Goal: Book appointment/travel/reservation

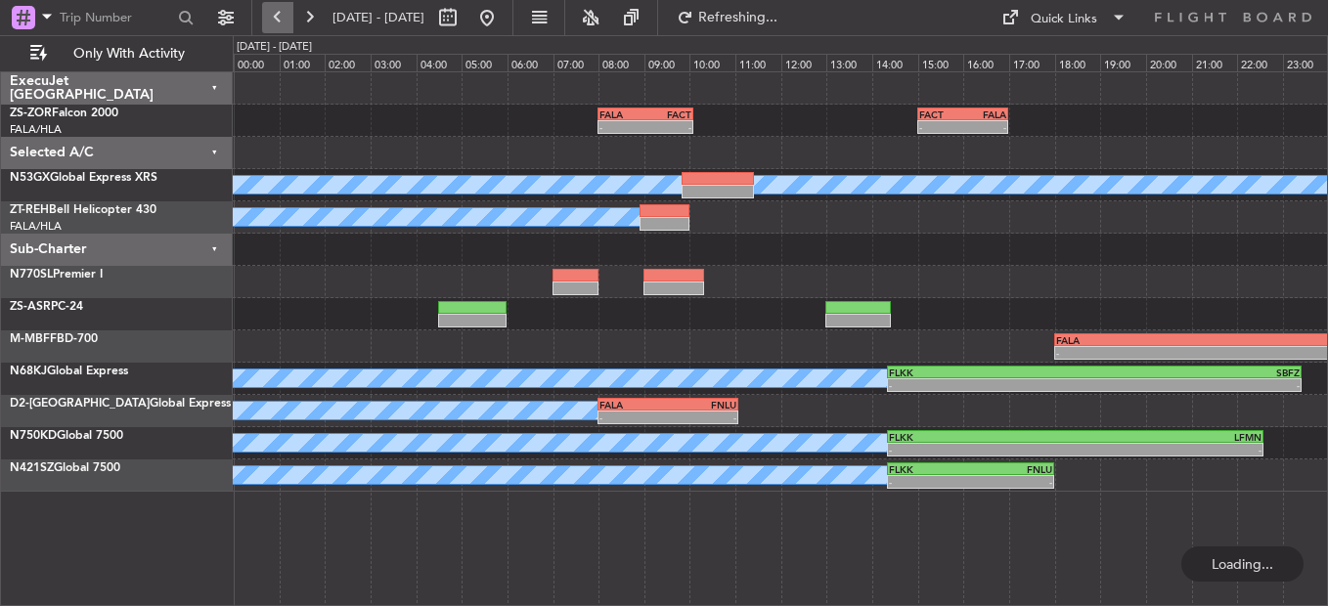
click at [284, 22] on button at bounding box center [277, 17] width 31 height 31
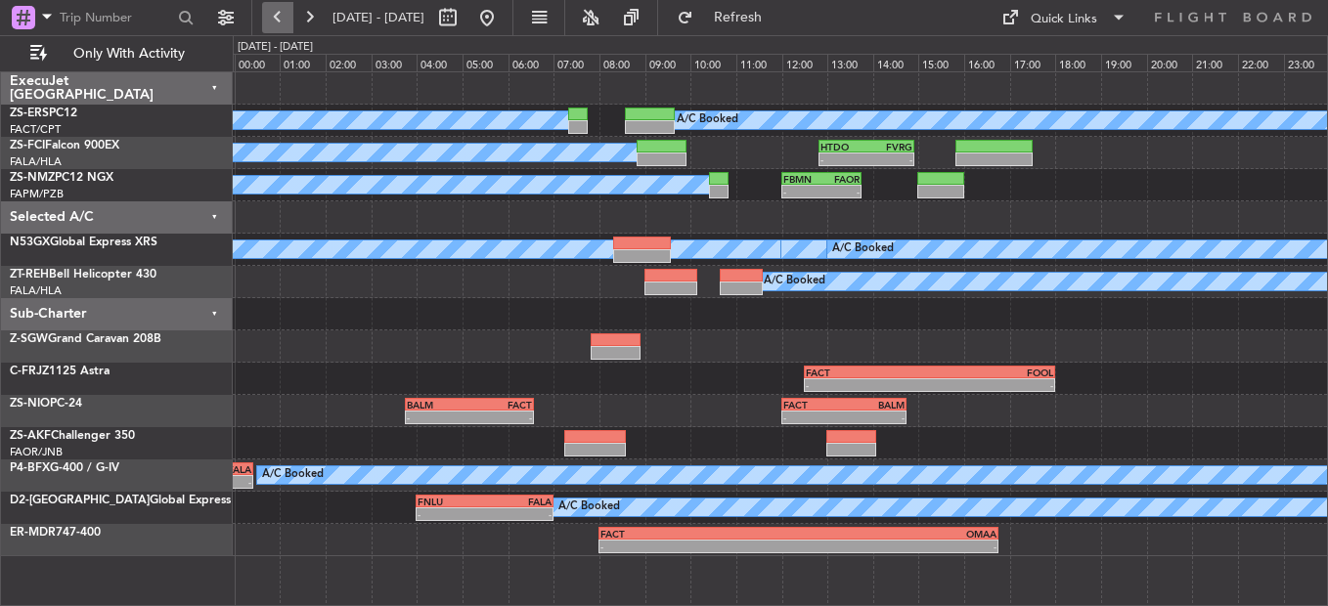
click at [284, 22] on button at bounding box center [277, 17] width 31 height 31
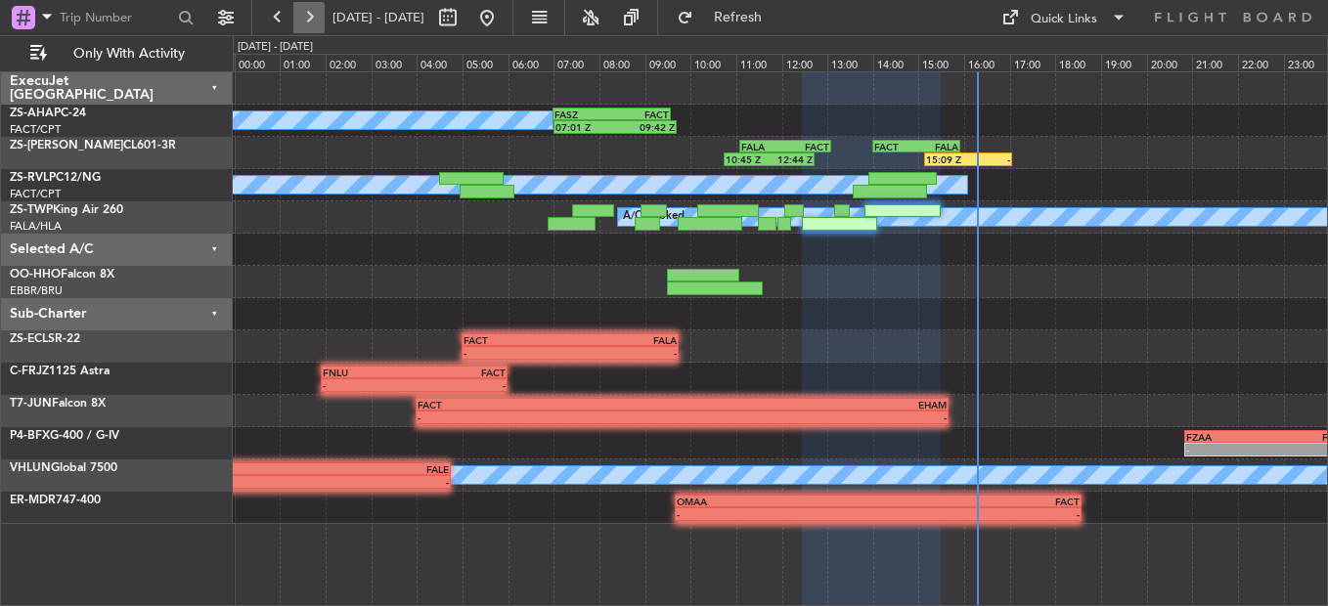
click at [309, 14] on button at bounding box center [308, 17] width 31 height 31
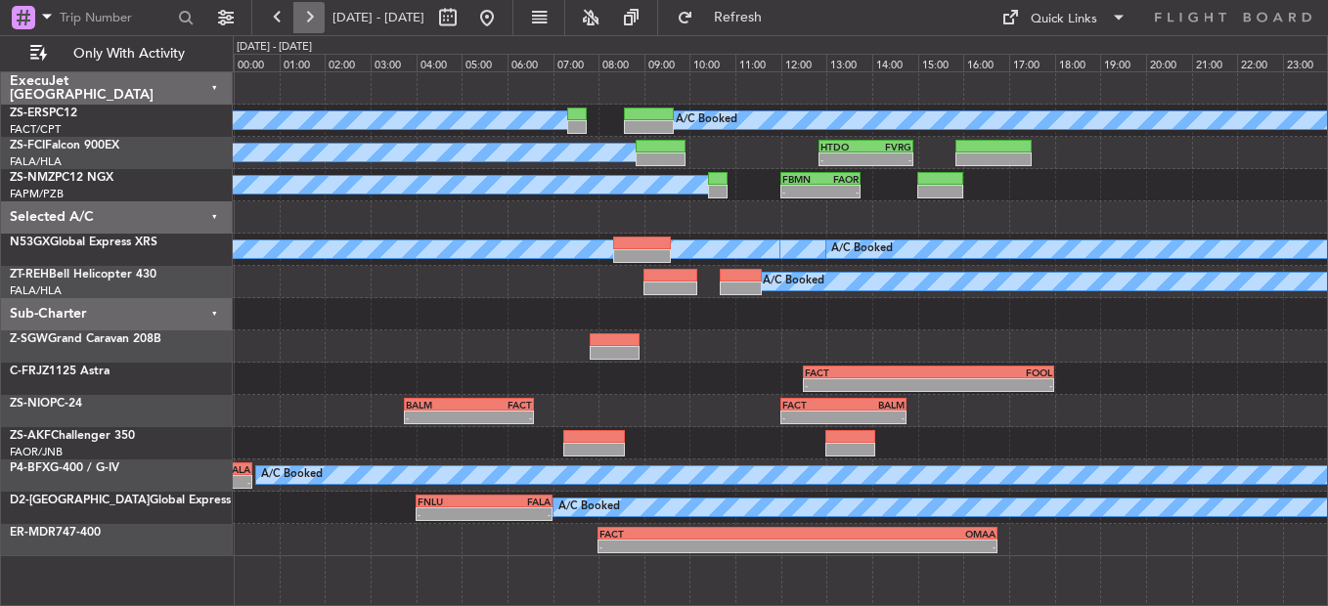
click at [312, 26] on button at bounding box center [308, 17] width 31 height 31
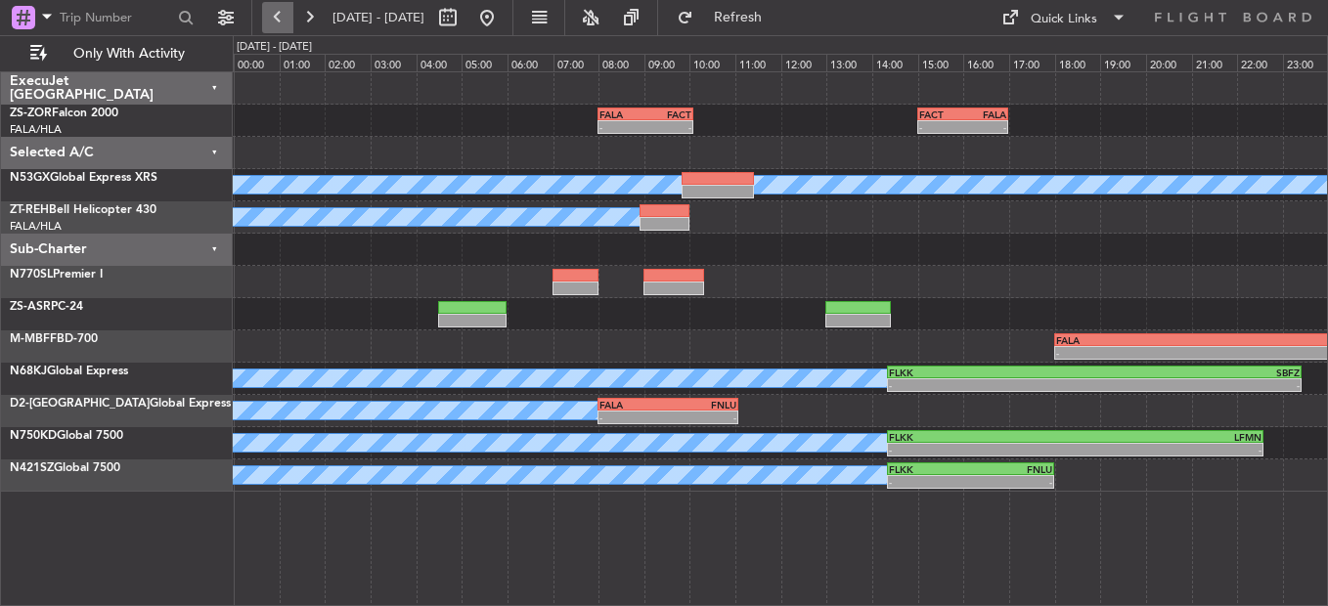
click at [282, 31] on button at bounding box center [277, 17] width 31 height 31
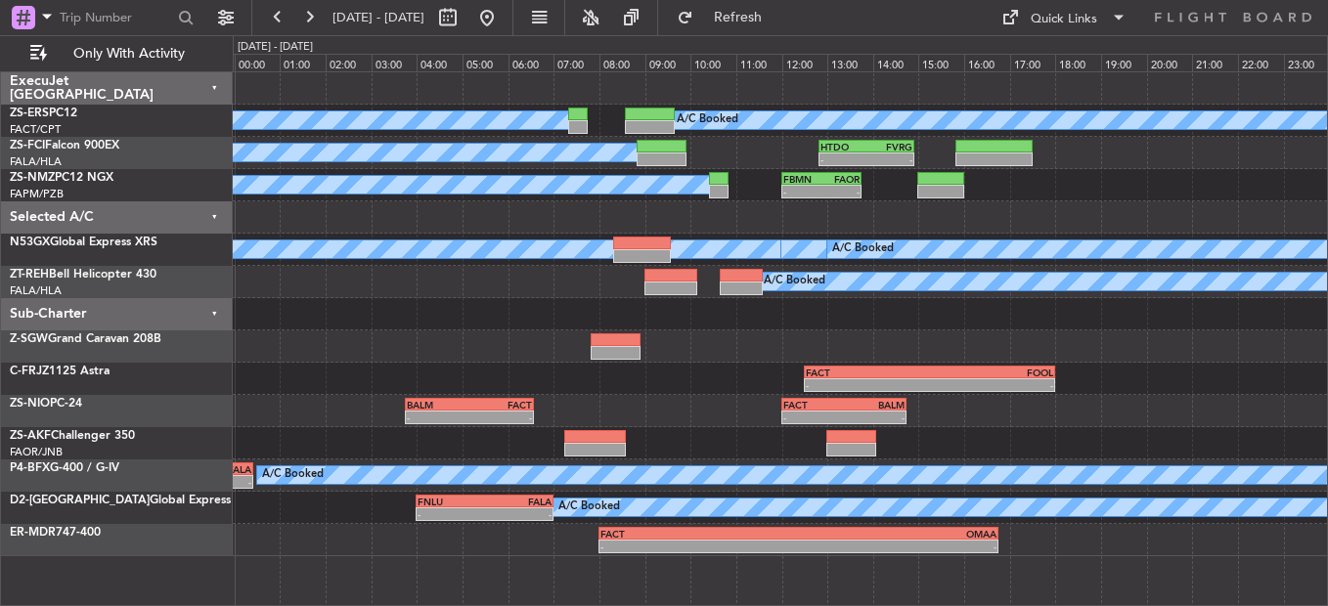
click at [427, 297] on div "A/C Booked" at bounding box center [780, 282] width 1094 height 32
click at [315, 27] on button at bounding box center [308, 17] width 31 height 31
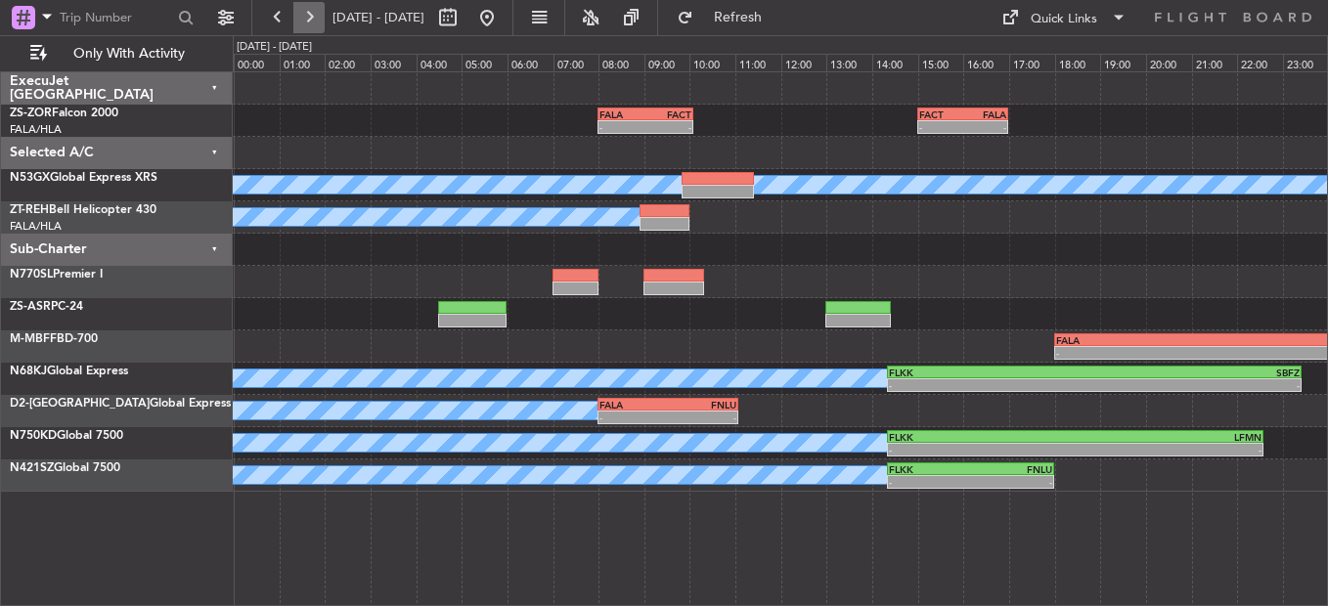
click at [314, 30] on button at bounding box center [308, 17] width 31 height 31
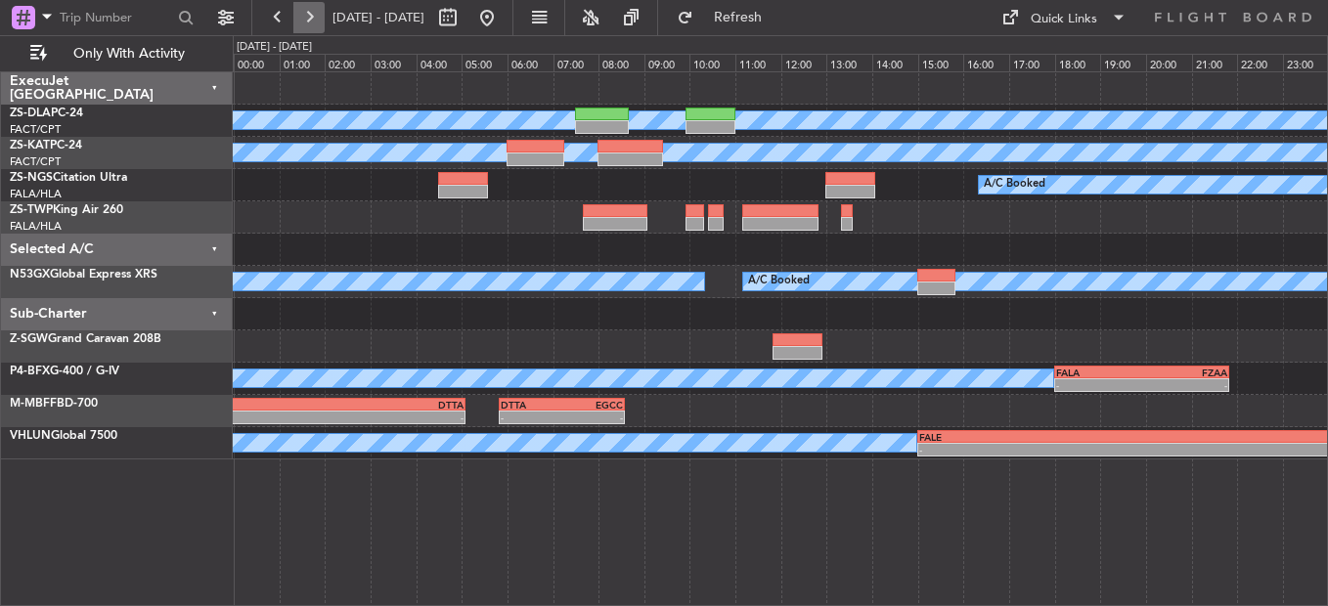
click at [315, 16] on button at bounding box center [308, 17] width 31 height 31
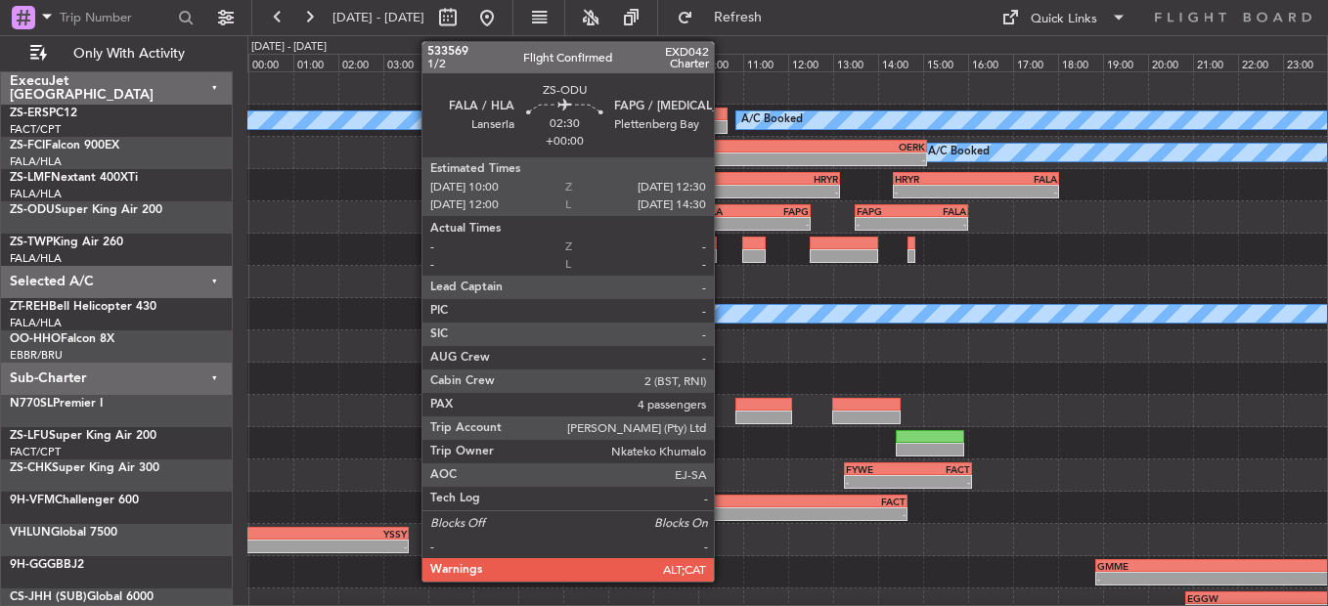
click at [723, 219] on div "-" at bounding box center [726, 224] width 55 height 12
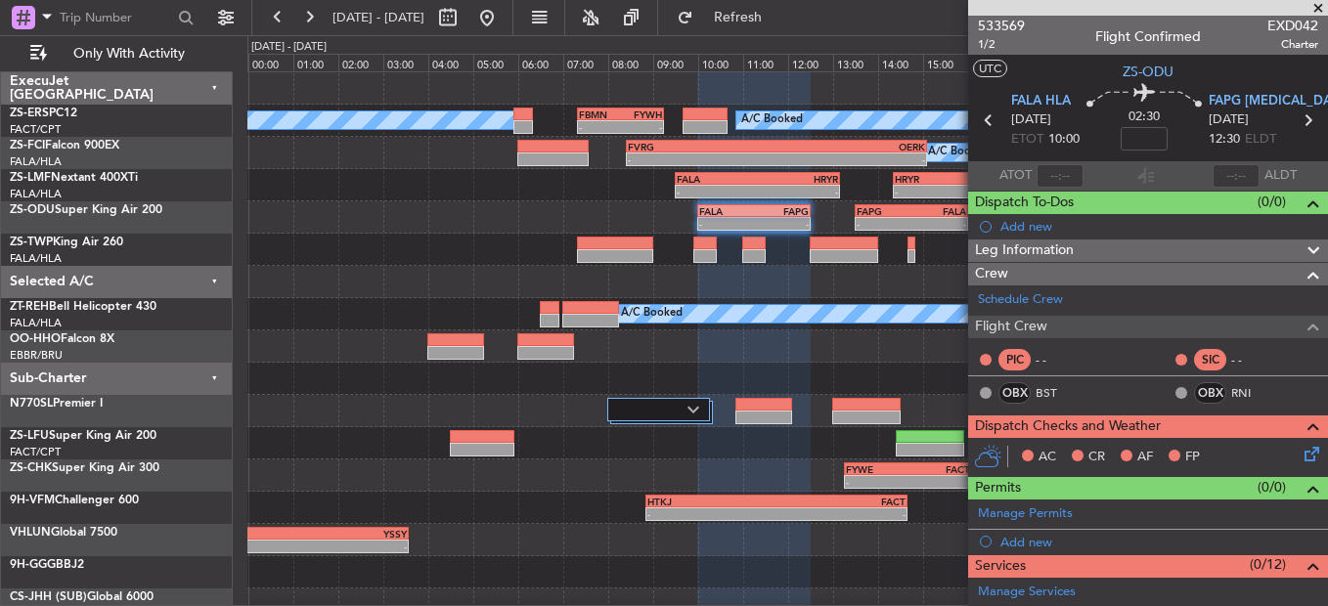
click at [1319, 5] on span at bounding box center [1318, 9] width 20 height 18
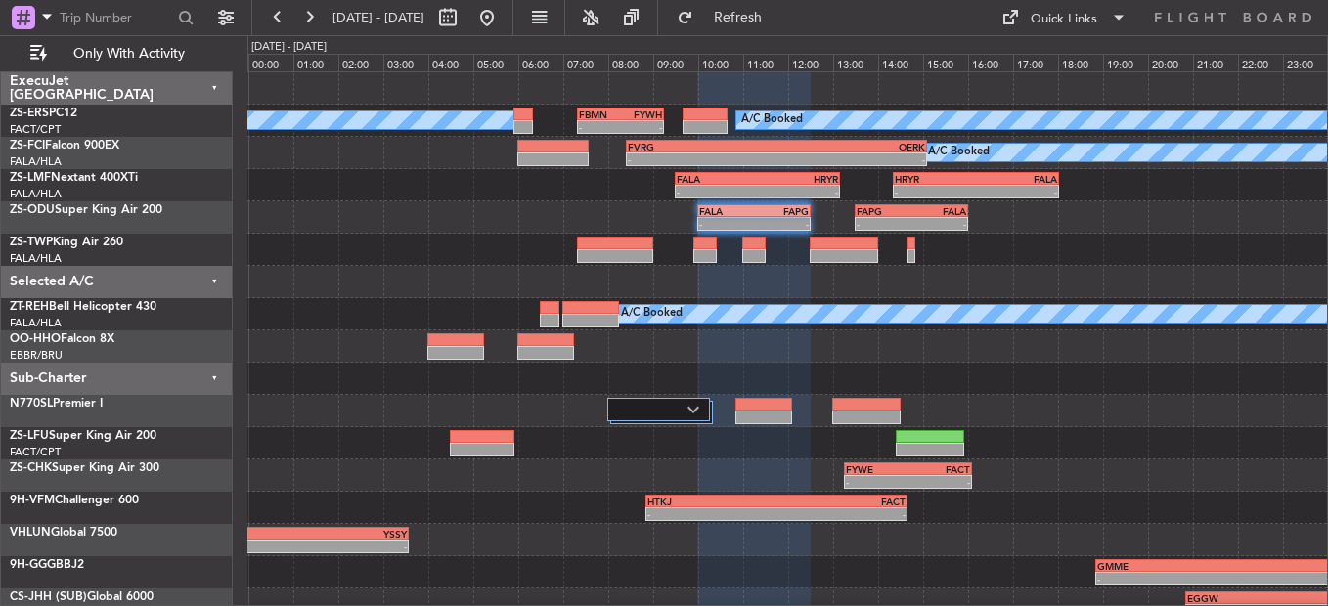
type input "0"
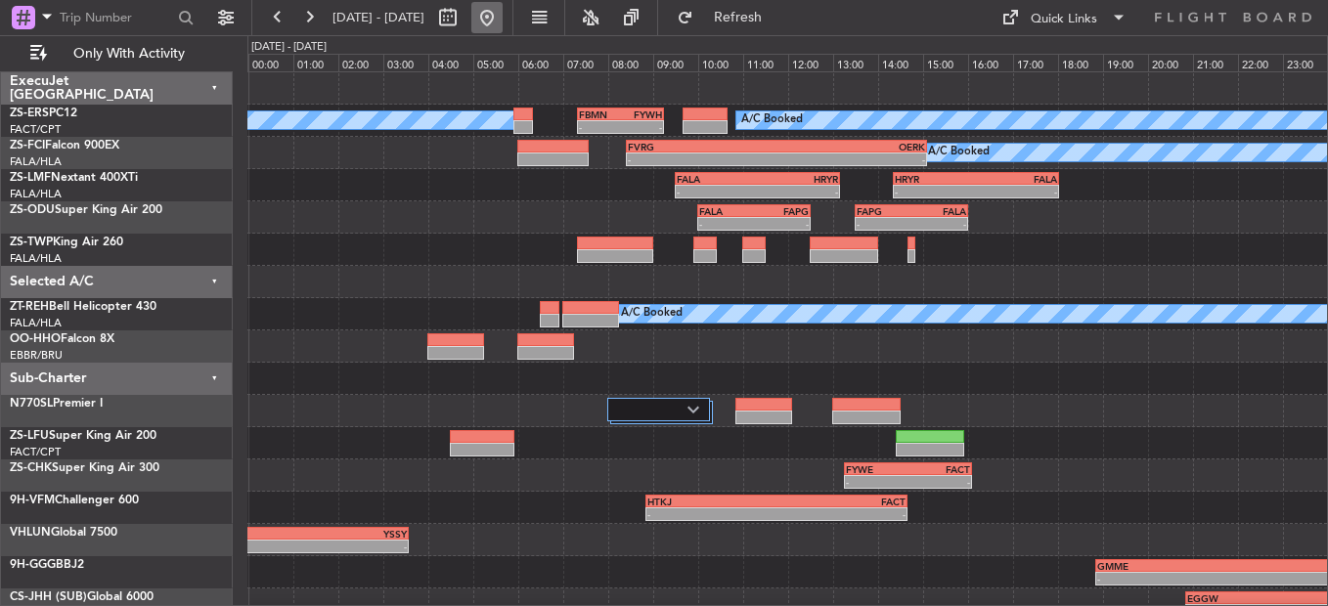
click at [503, 5] on button at bounding box center [486, 17] width 31 height 31
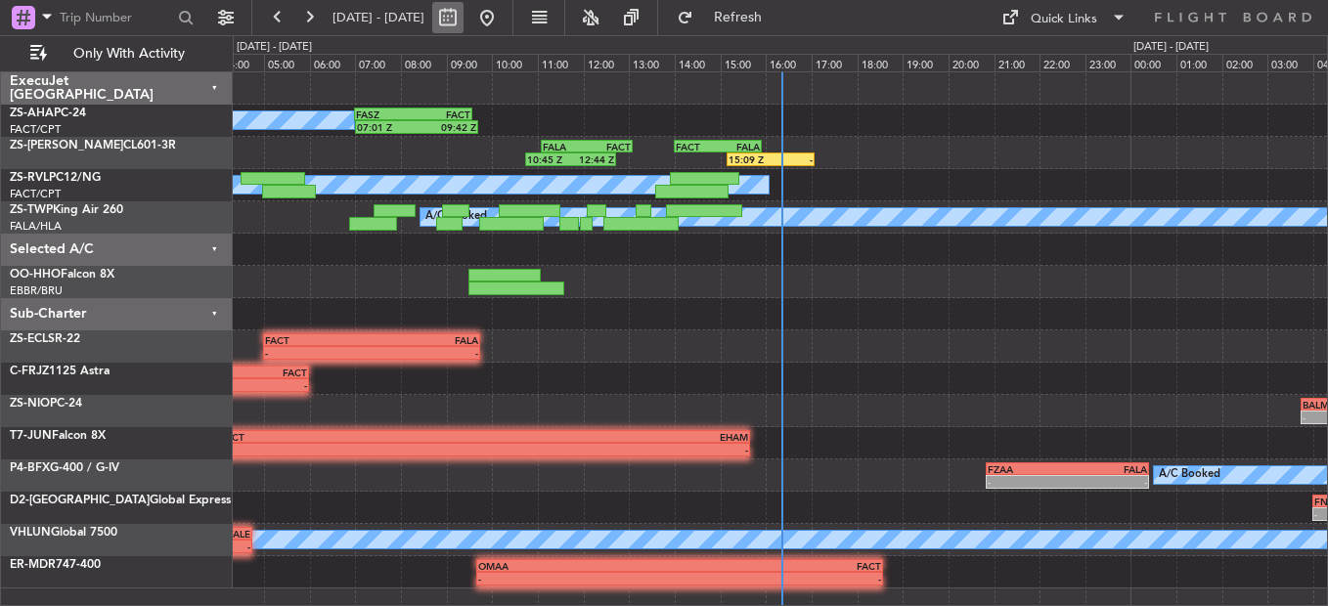
click at [464, 17] on button at bounding box center [447, 17] width 31 height 31
select select "8"
select select "2025"
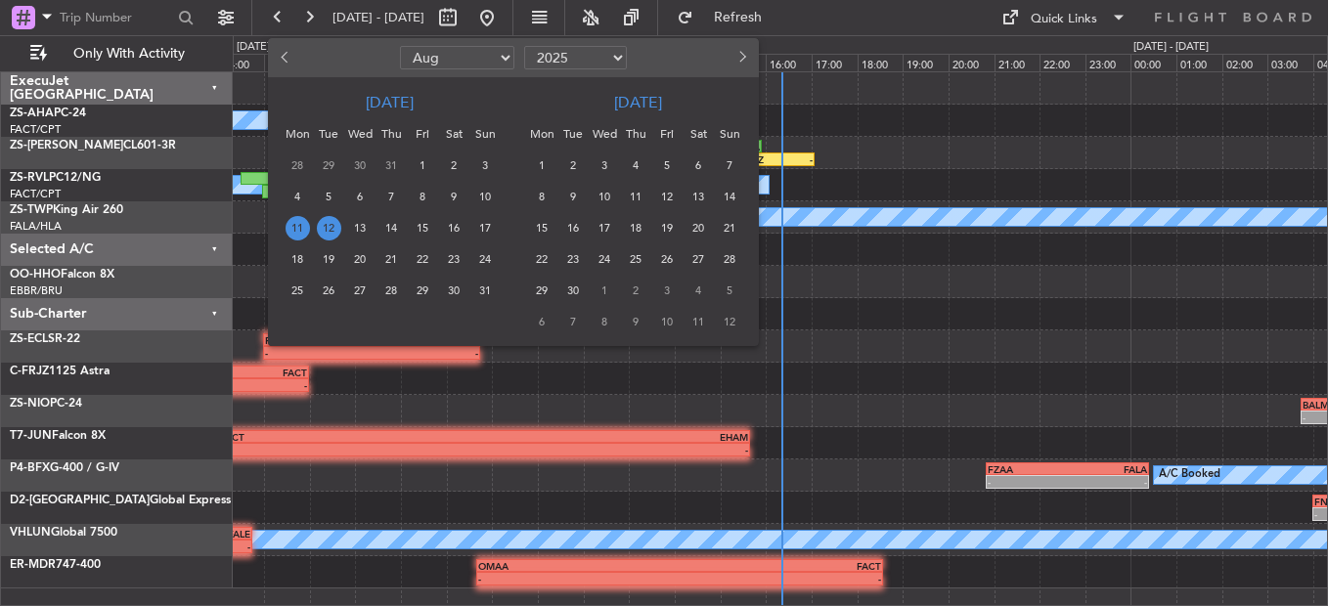
click at [329, 238] on span "12" at bounding box center [329, 228] width 24 height 24
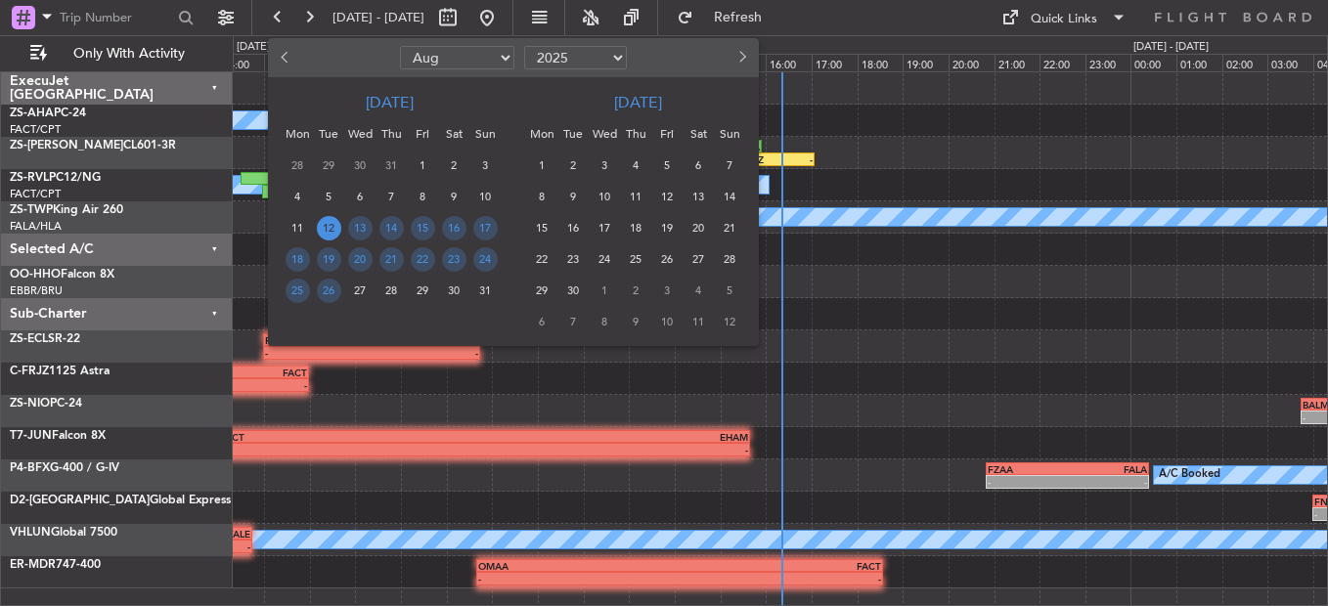
click at [329, 238] on span "12" at bounding box center [329, 228] width 24 height 24
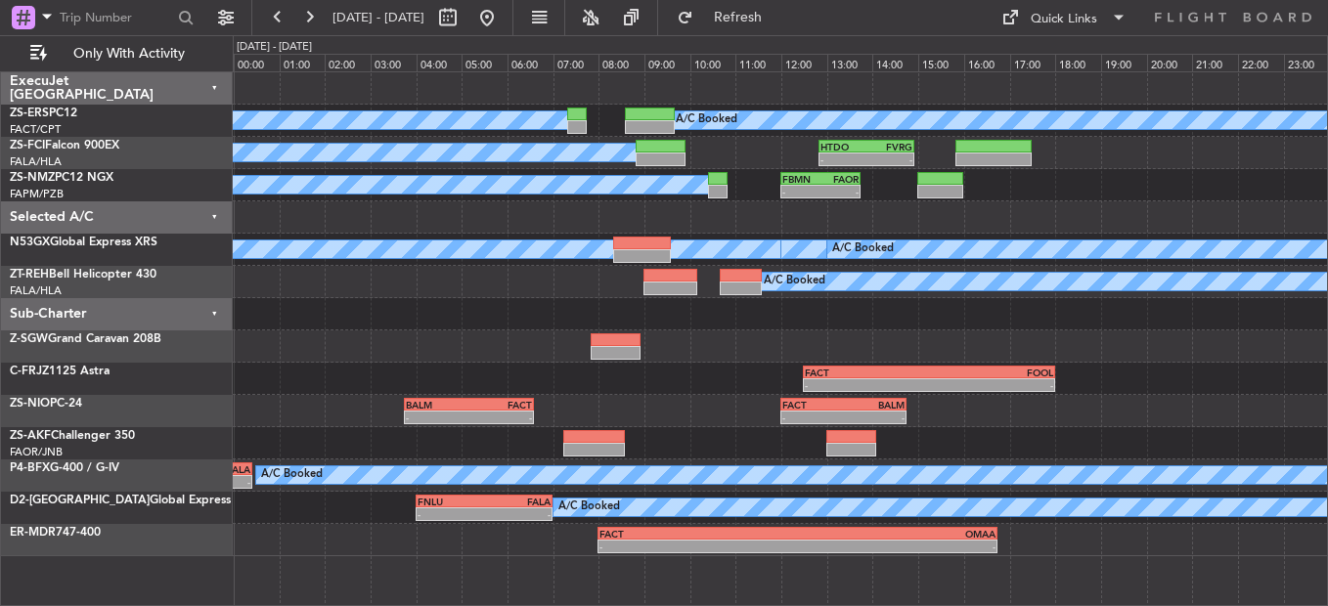
click at [242, 172] on div "A/C Booked - - FBMN 12:00 Z FAOR 13:45 Z" at bounding box center [780, 185] width 1094 height 32
click at [323, 25] on button at bounding box center [308, 17] width 31 height 31
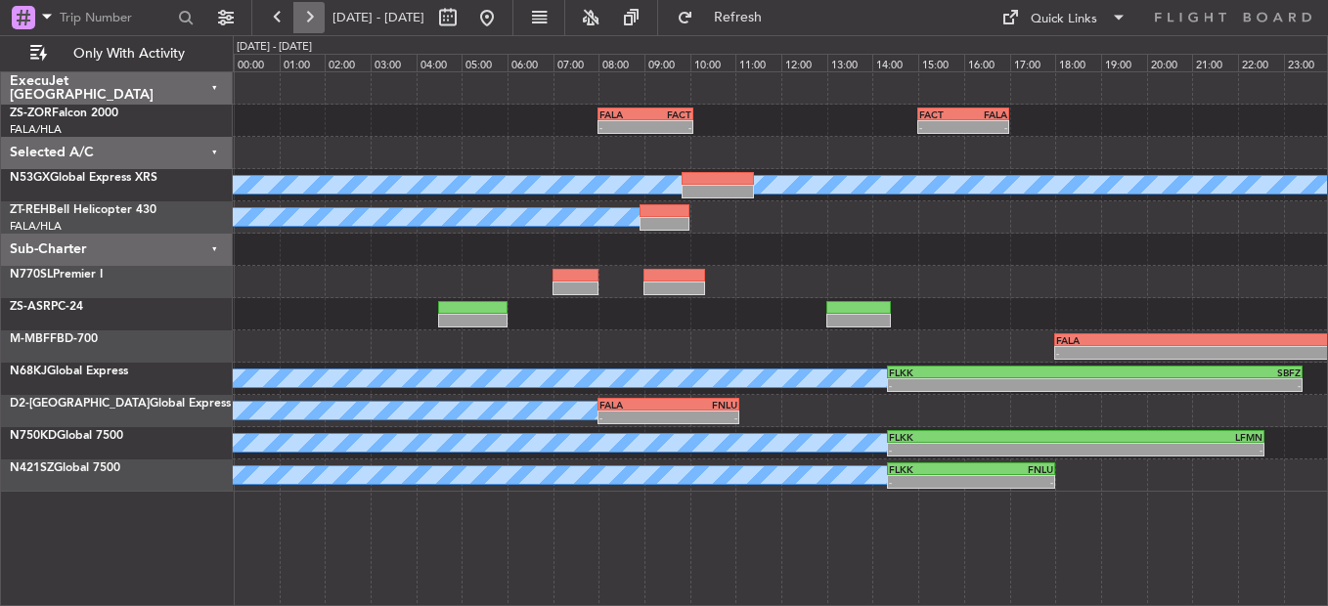
click at [316, 12] on button at bounding box center [308, 17] width 31 height 31
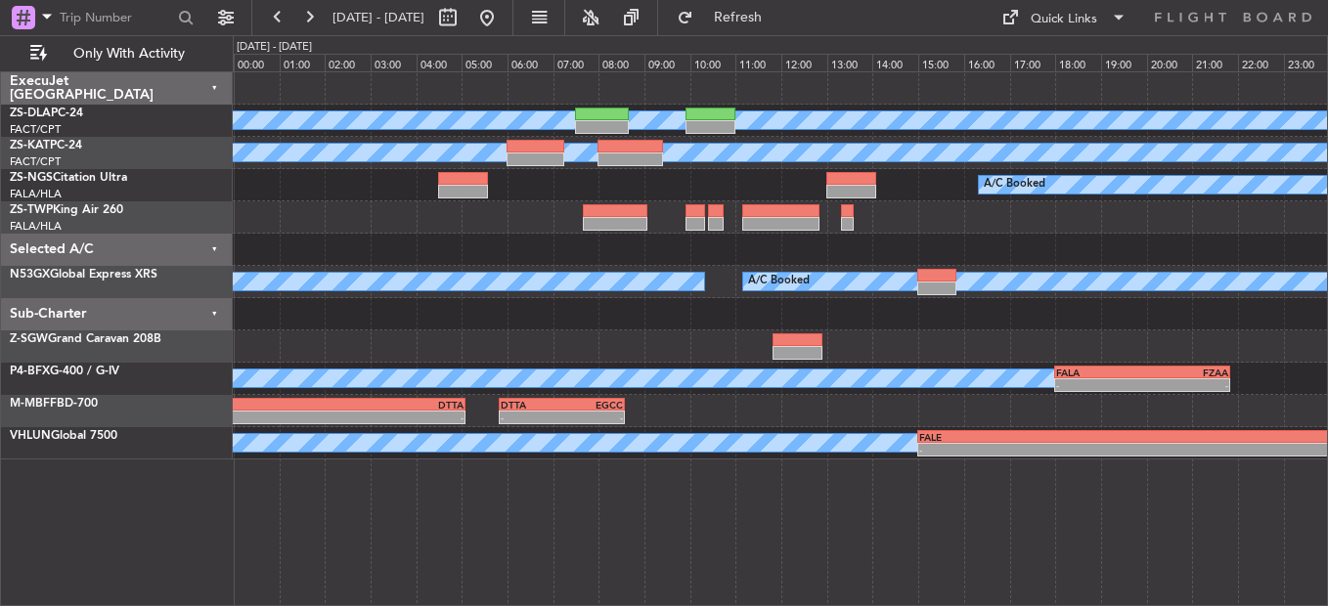
click at [522, 345] on div at bounding box center [780, 347] width 1094 height 32
click at [464, 10] on button at bounding box center [447, 17] width 31 height 31
select select "8"
select select "2025"
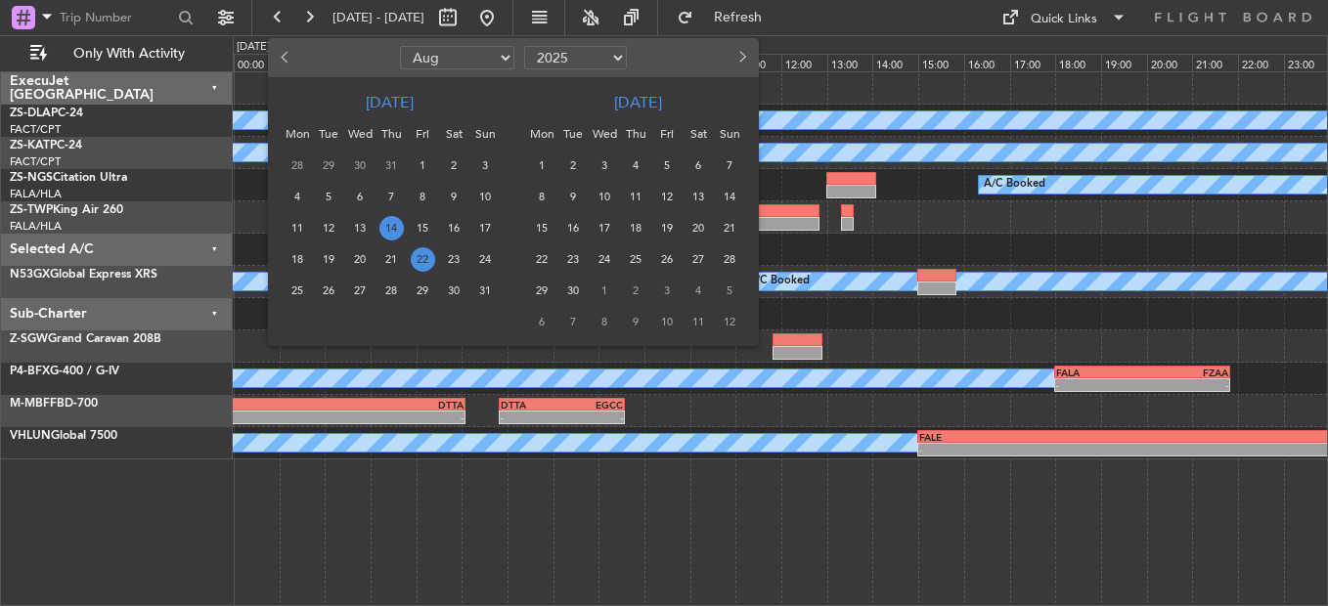
click at [427, 262] on span "22" at bounding box center [423, 259] width 24 height 24
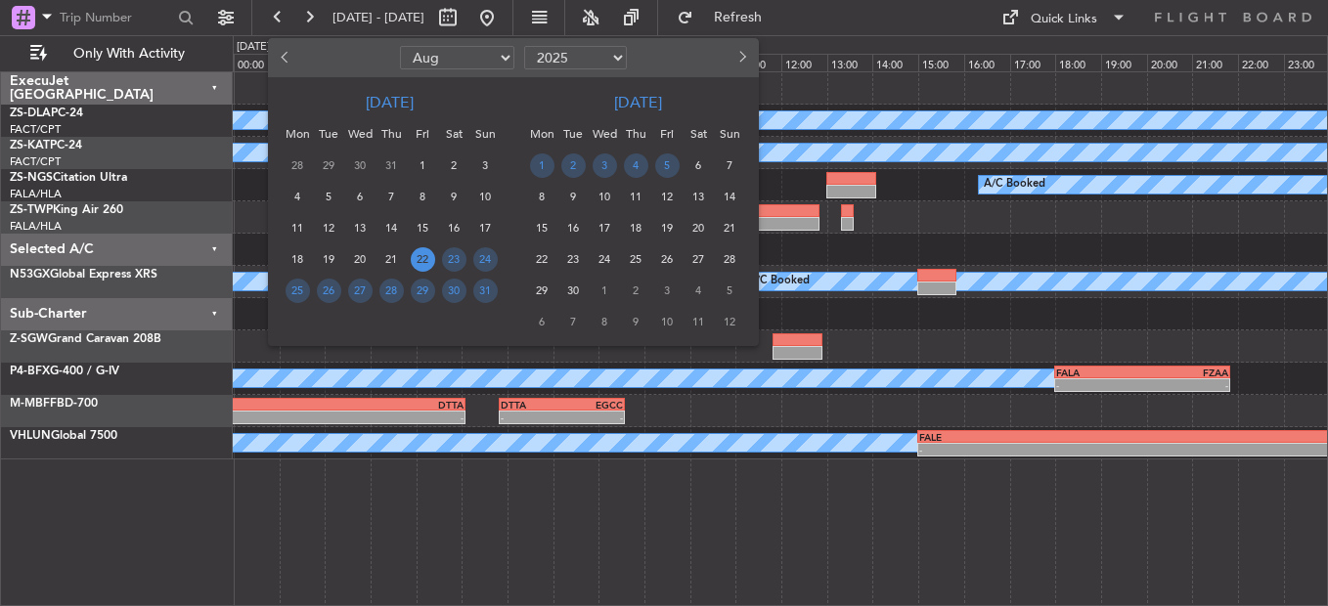
click at [427, 262] on span "22" at bounding box center [423, 259] width 24 height 24
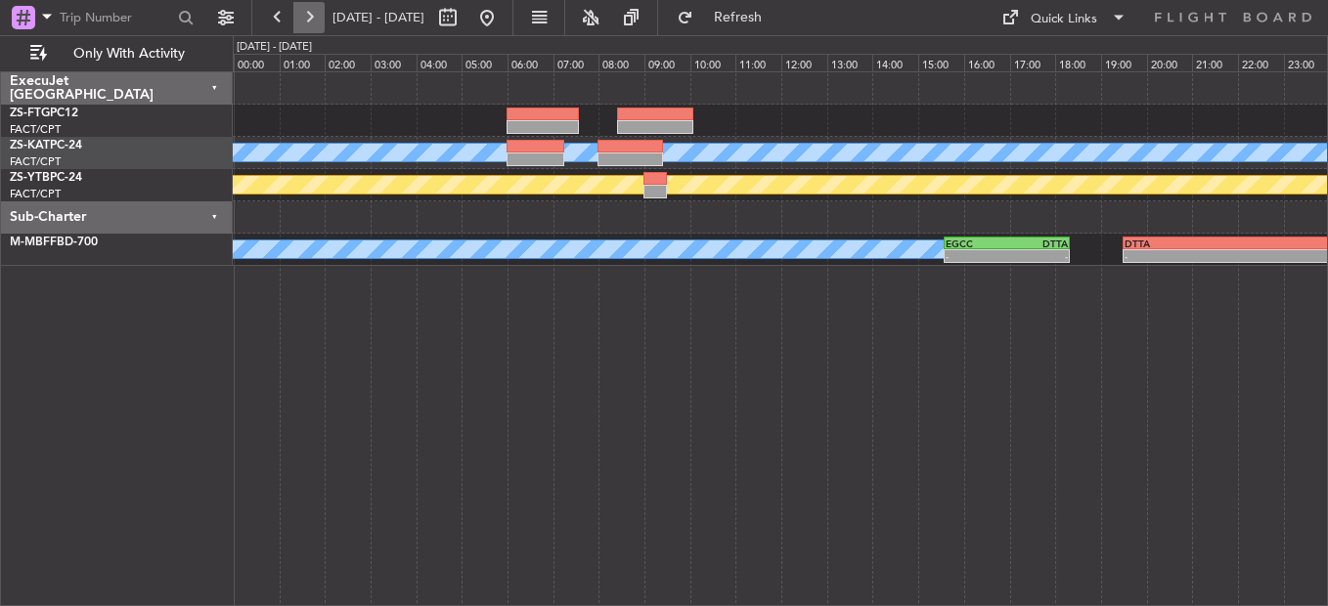
click at [314, 15] on button at bounding box center [308, 17] width 31 height 31
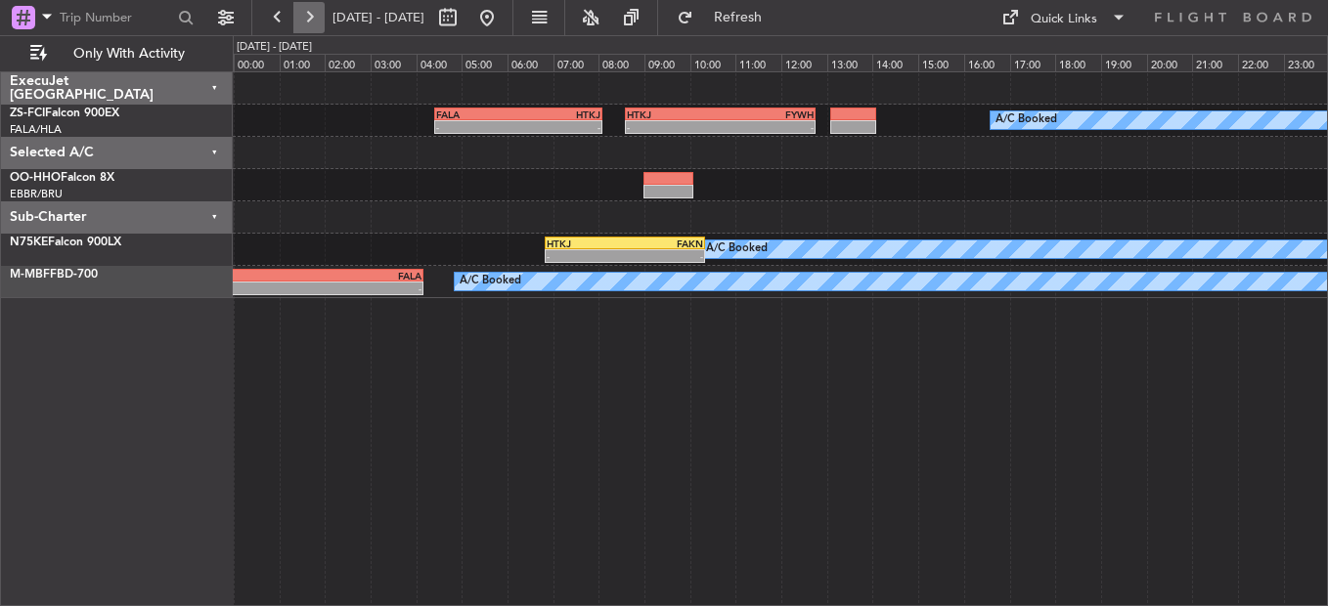
click at [303, 25] on button at bounding box center [308, 17] width 31 height 31
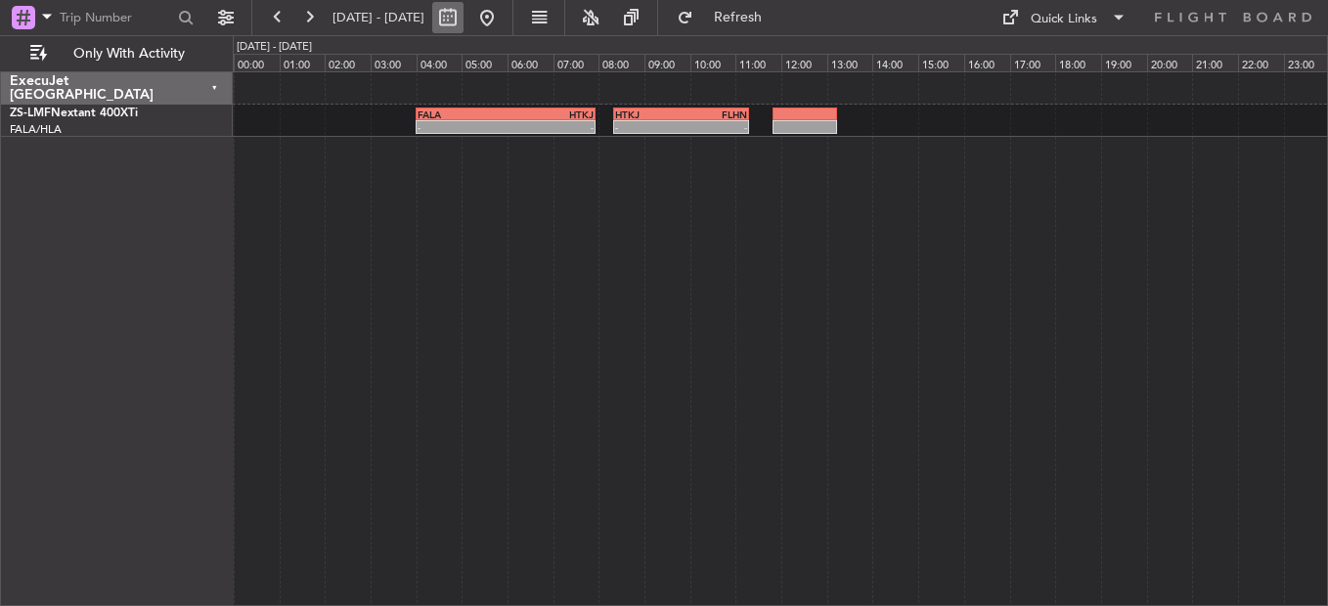
click at [464, 20] on button at bounding box center [447, 17] width 31 height 31
select select "8"
select select "2025"
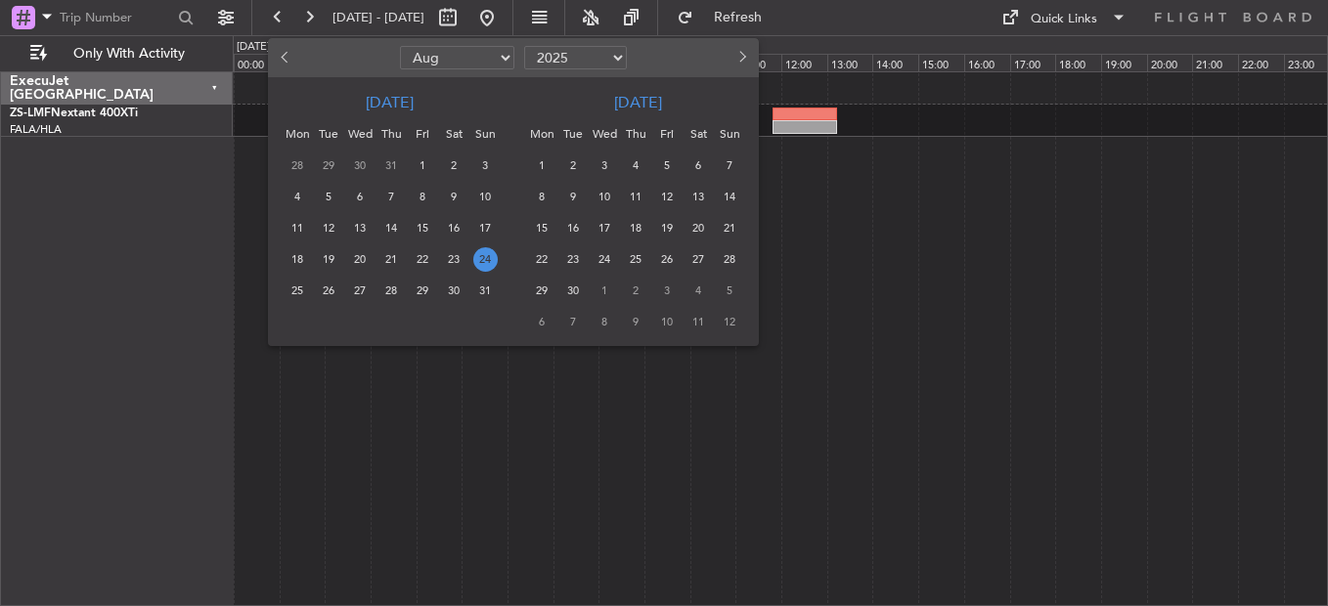
click at [667, 202] on span "12" at bounding box center [667, 197] width 24 height 24
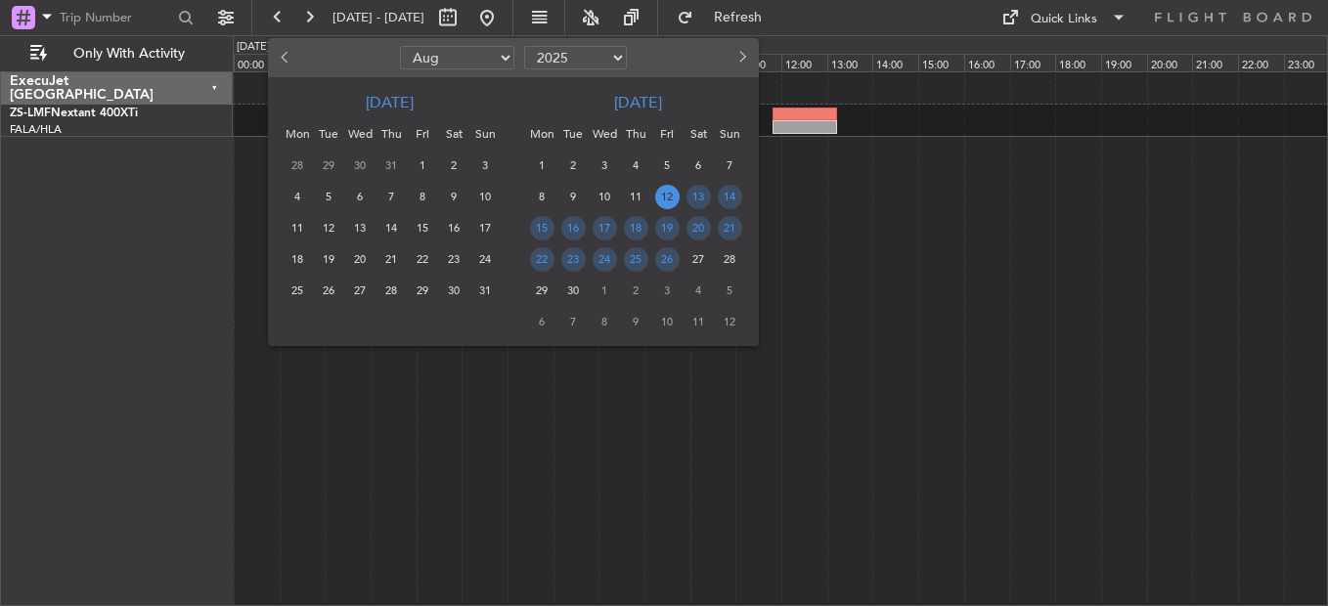
click at [666, 202] on span "12" at bounding box center [667, 197] width 24 height 24
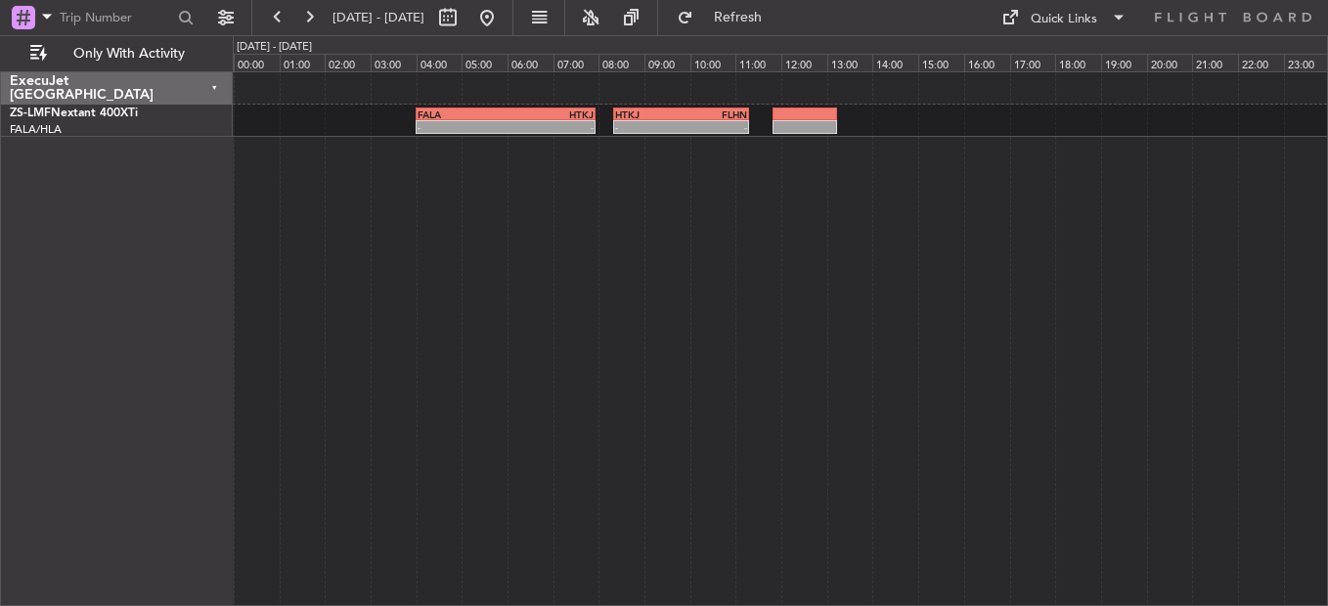
select select "9"
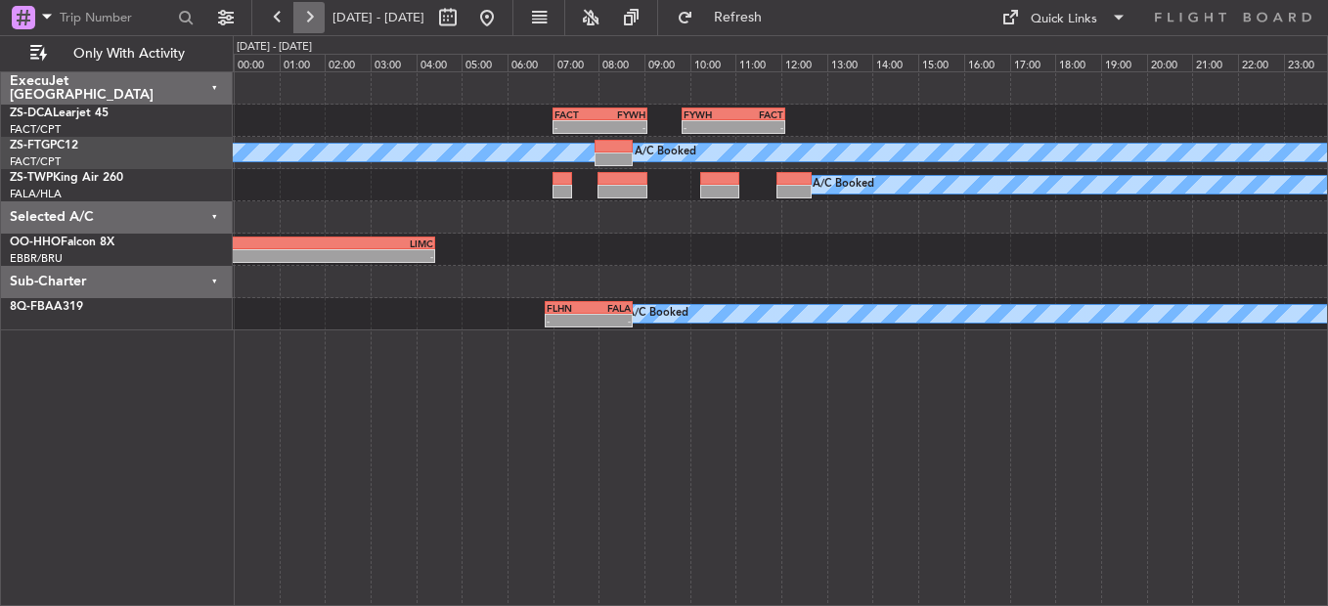
click at [309, 23] on button at bounding box center [308, 17] width 31 height 31
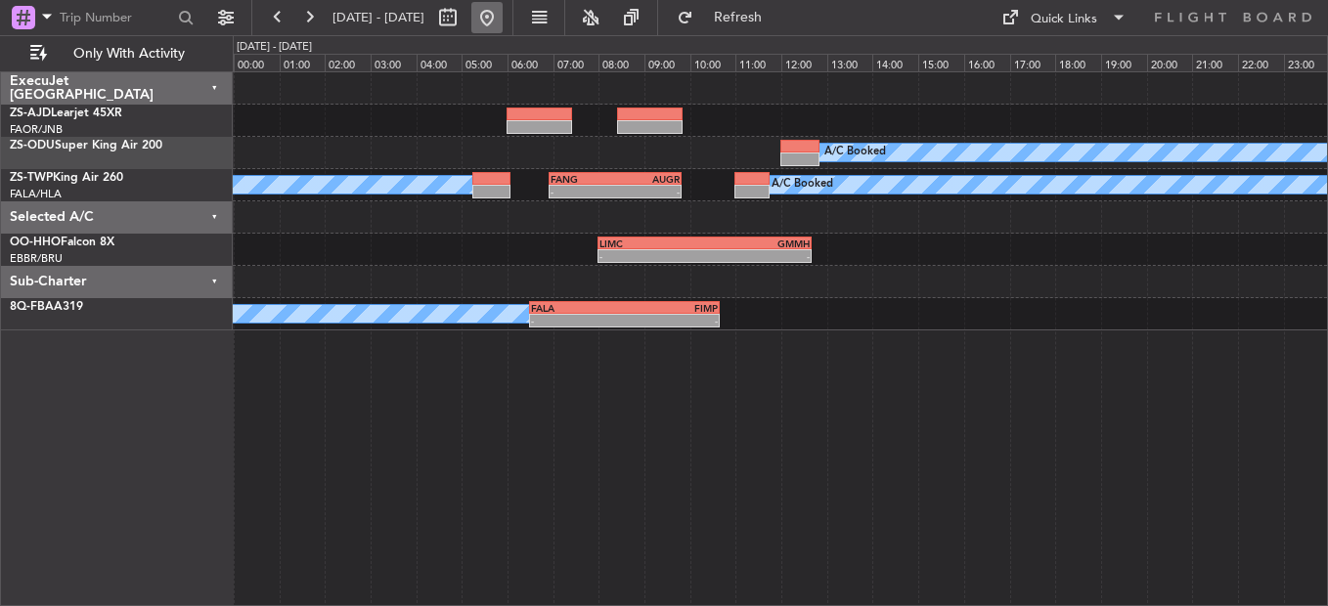
click at [503, 13] on button at bounding box center [486, 17] width 31 height 31
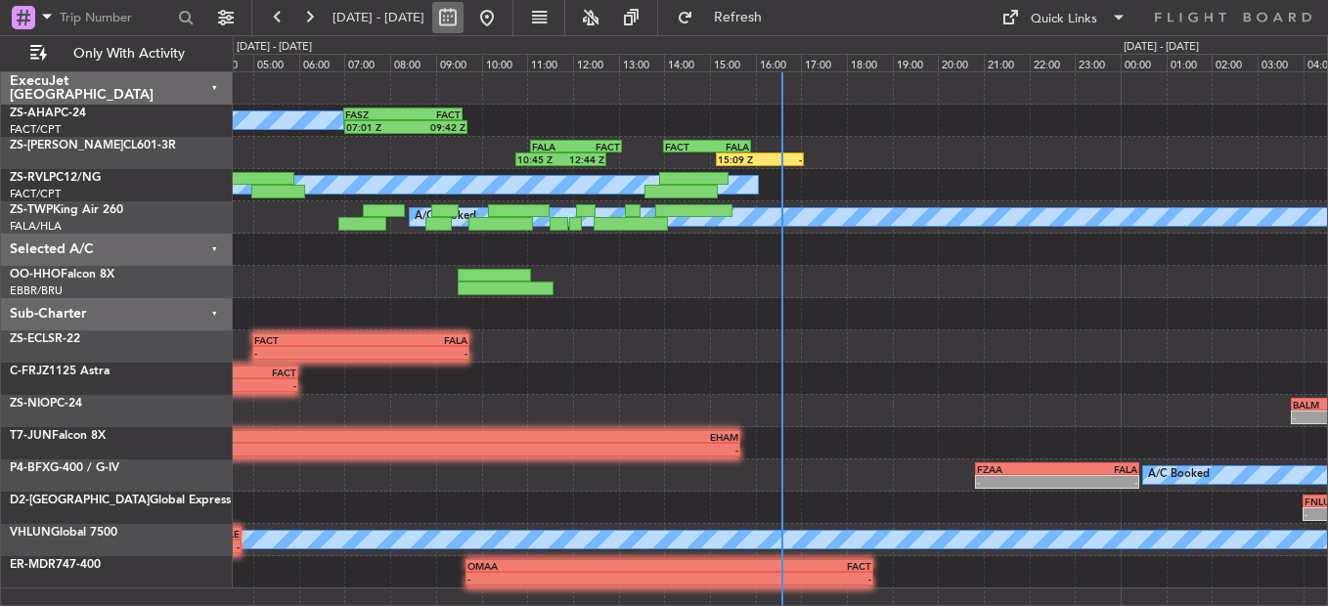
click at [464, 19] on button at bounding box center [447, 17] width 31 height 31
select select "8"
select select "2025"
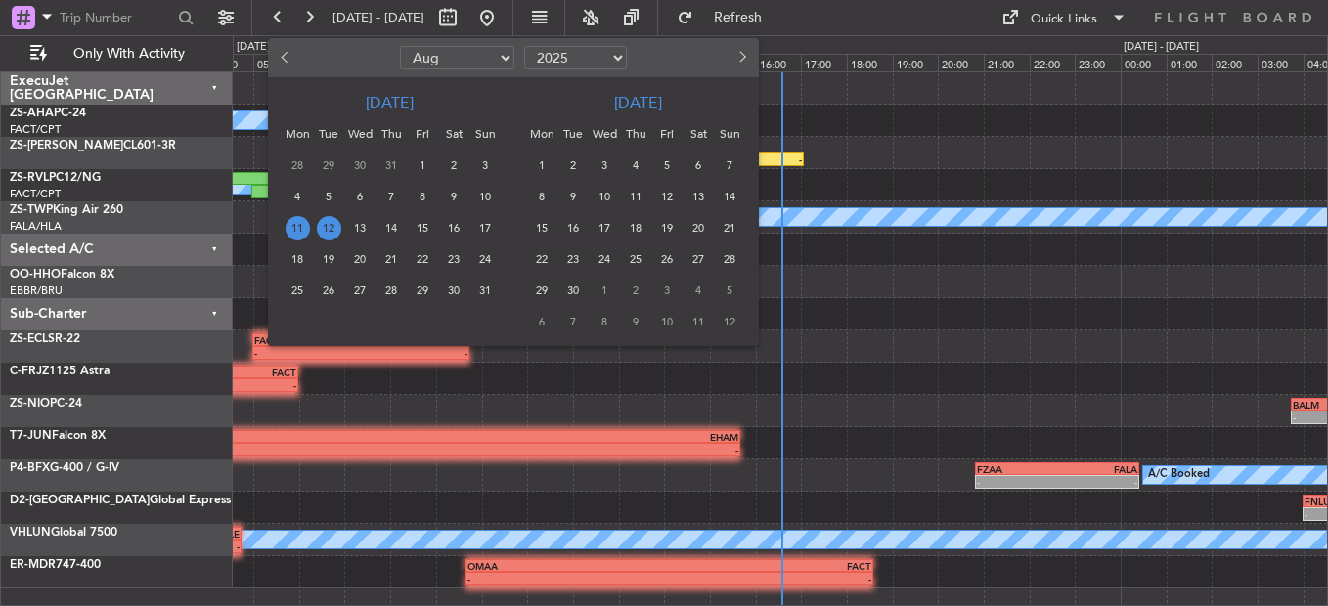
click at [299, 226] on span "11" at bounding box center [298, 228] width 24 height 24
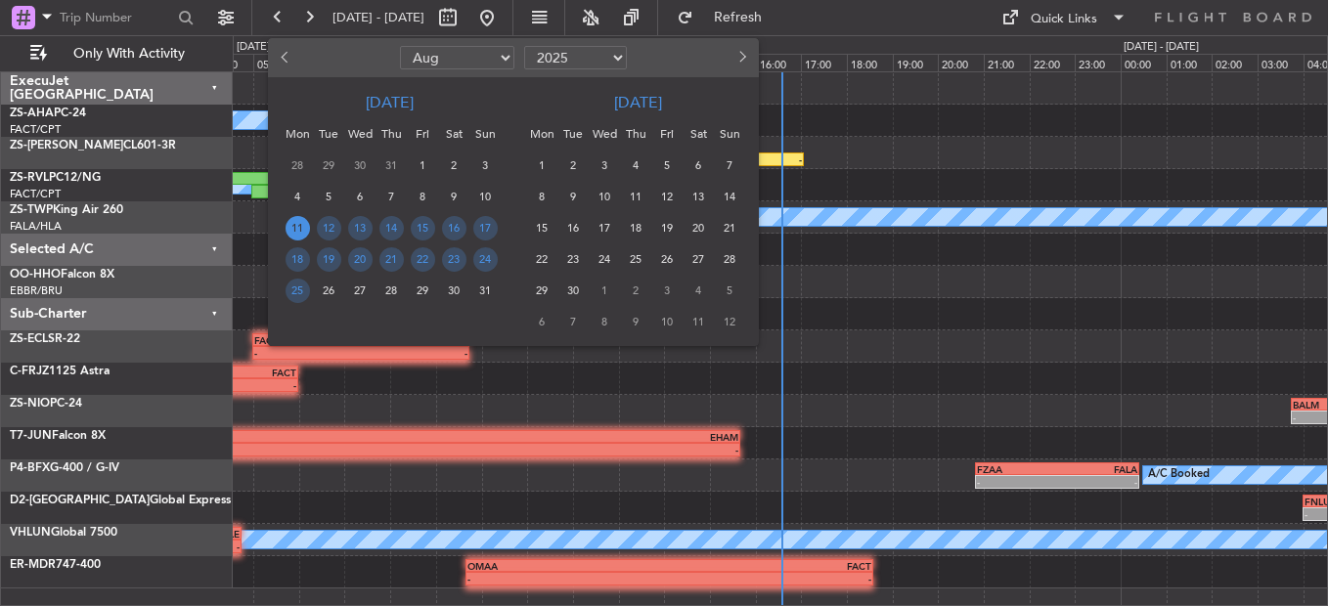
click at [300, 227] on span "11" at bounding box center [298, 228] width 24 height 24
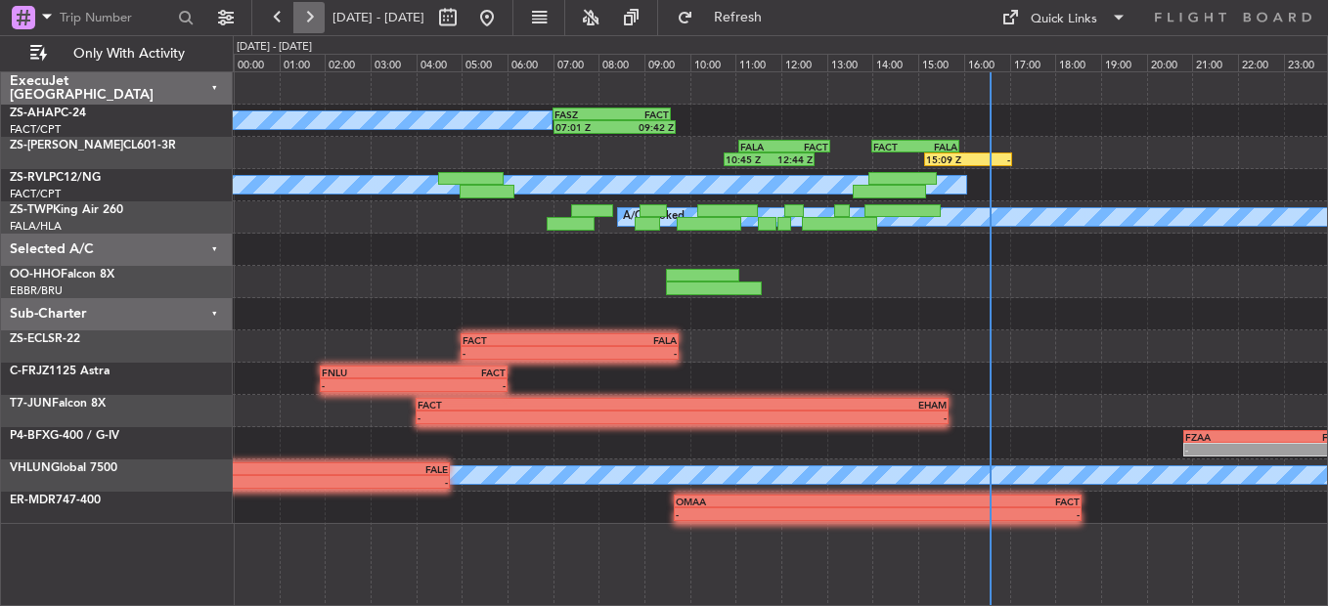
drag, startPoint x: 300, startPoint y: 227, endPoint x: 307, endPoint y: 17, distance: 210.3
click at [307, 17] on button at bounding box center [308, 17] width 31 height 31
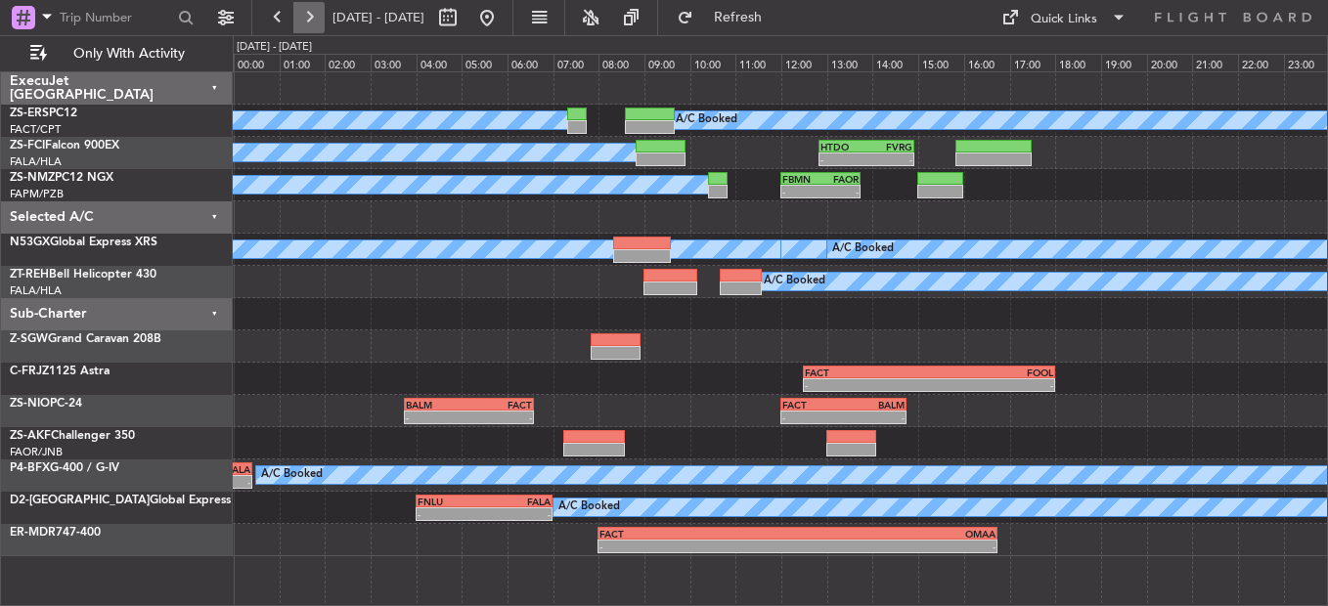
click at [295, 28] on button at bounding box center [308, 17] width 31 height 31
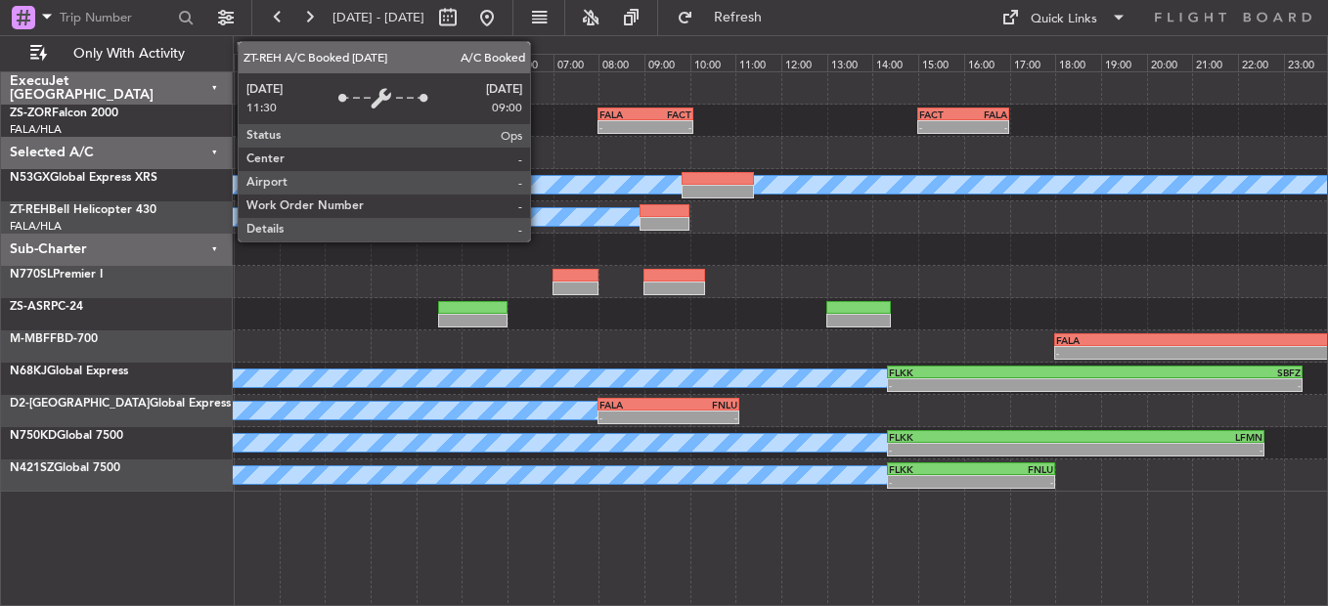
click at [808, 120] on div "- - FALA 08:00 Z FACT 10:05 Z - - FACT 15:00 Z FALA 17:00 Z" at bounding box center [780, 121] width 1094 height 32
click at [276, 30] on button at bounding box center [277, 17] width 31 height 31
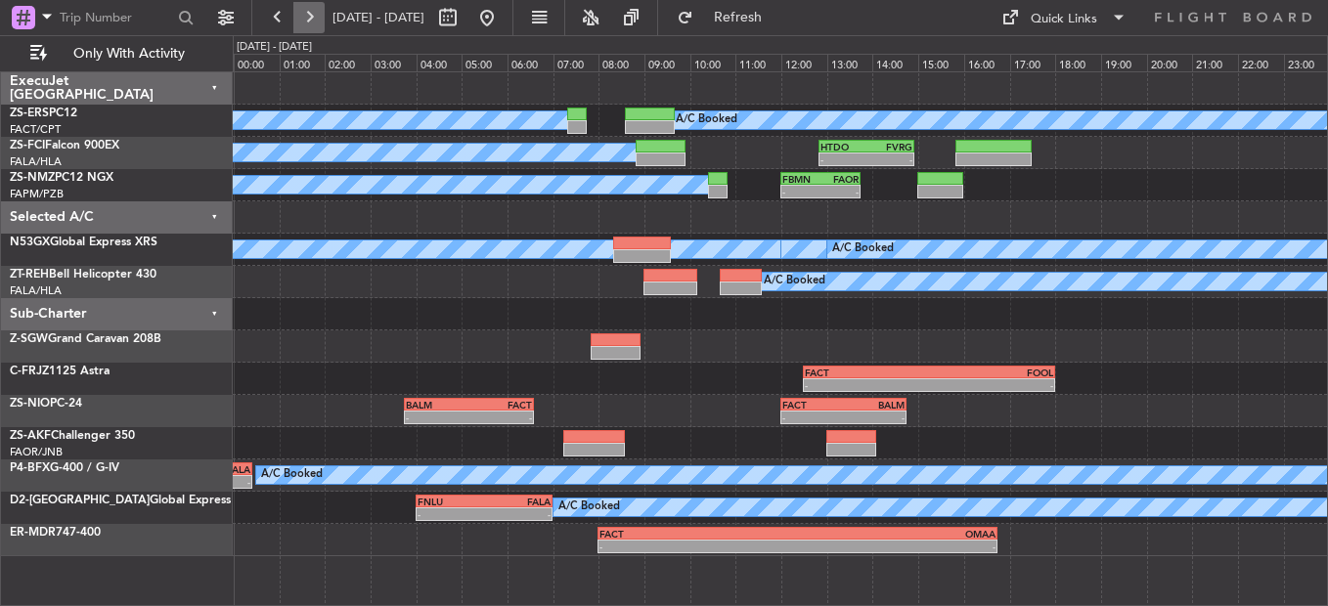
click at [308, 26] on button at bounding box center [308, 17] width 31 height 31
